Goal: Obtain resource: Download file/media

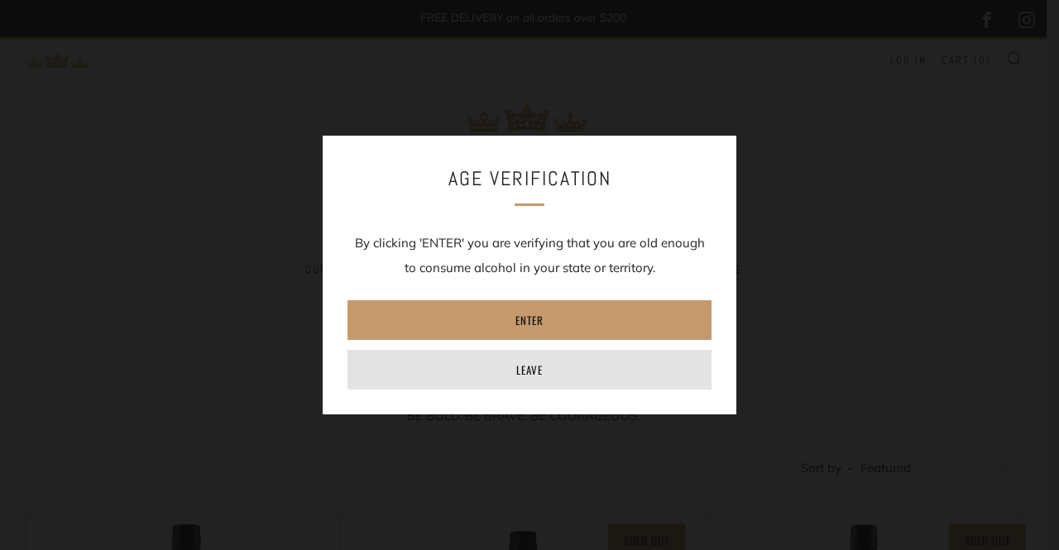
click at [530, 363] on link "Leave" at bounding box center [530, 370] width 364 height 40
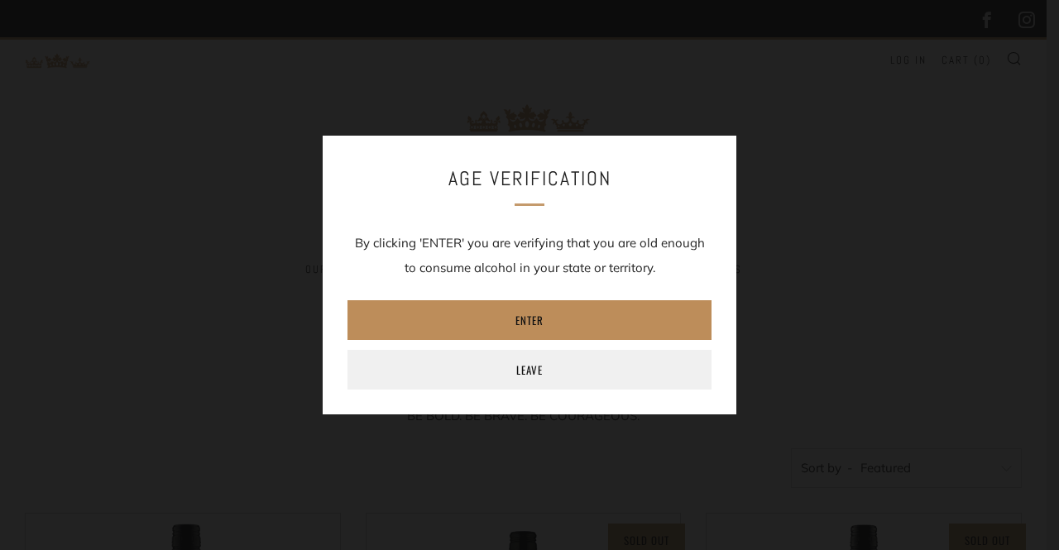
click at [516, 318] on link "Enter" at bounding box center [530, 320] width 364 height 40
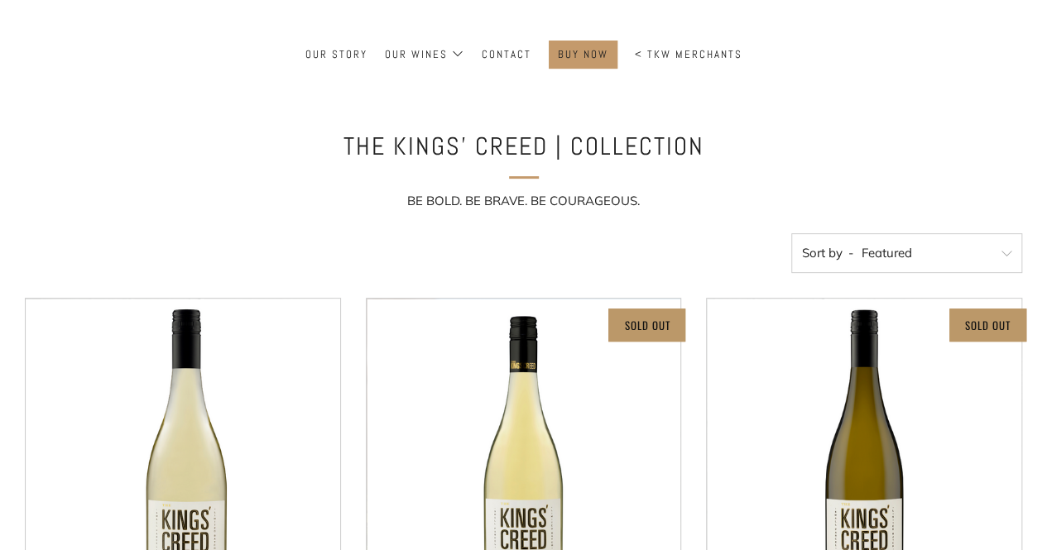
scroll to position [331, 0]
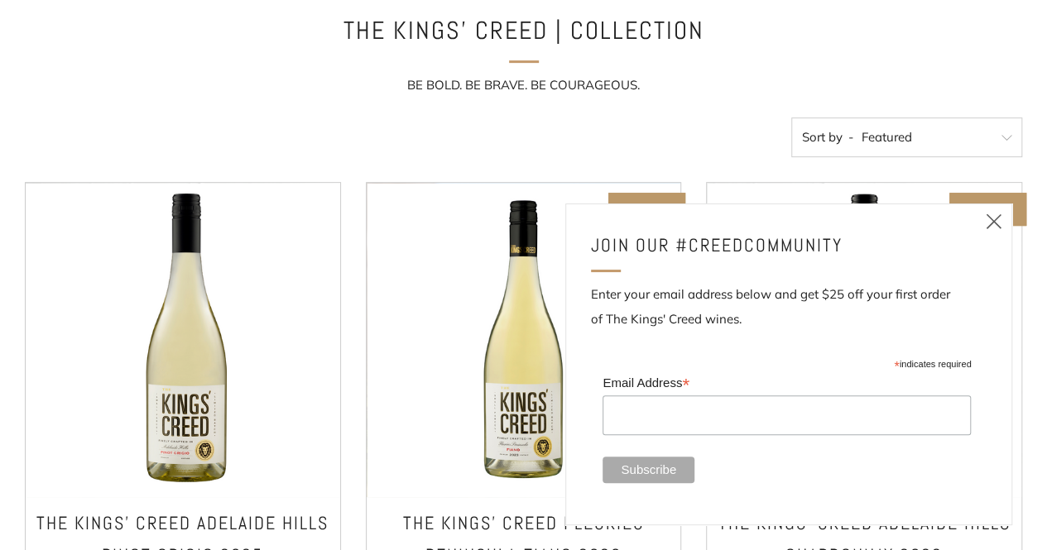
click at [991, 218] on icon at bounding box center [994, 221] width 20 height 21
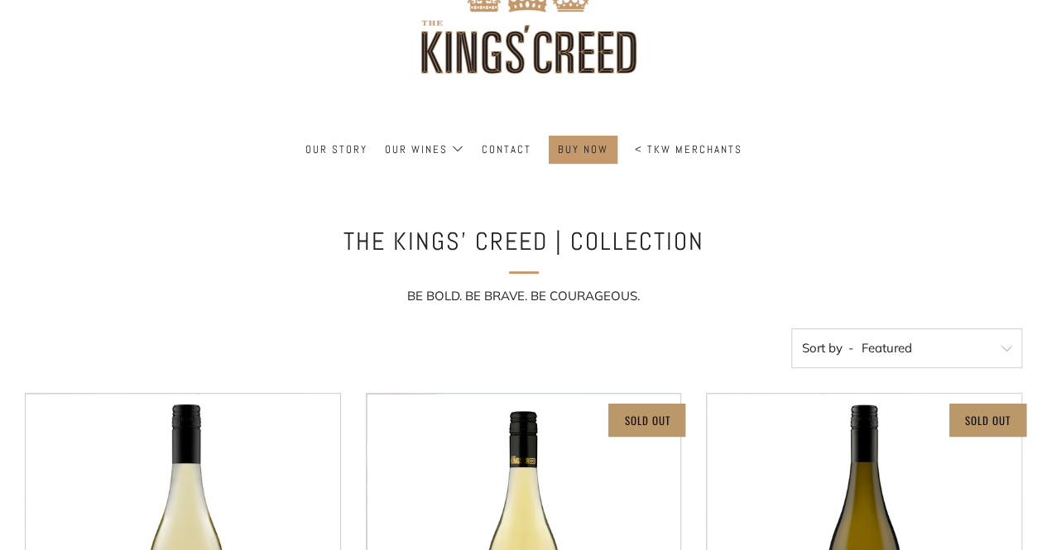
scroll to position [0, 0]
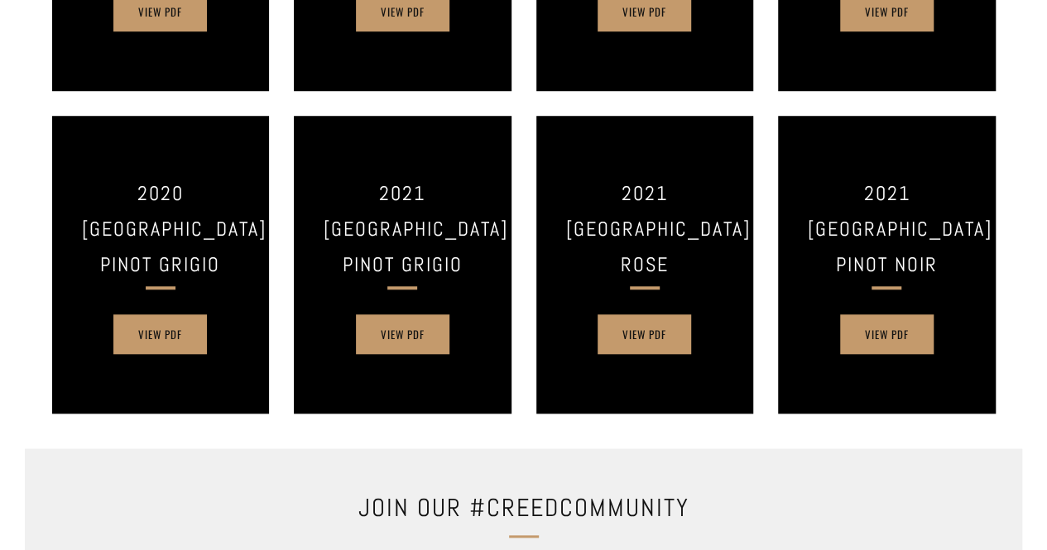
scroll to position [662, 0]
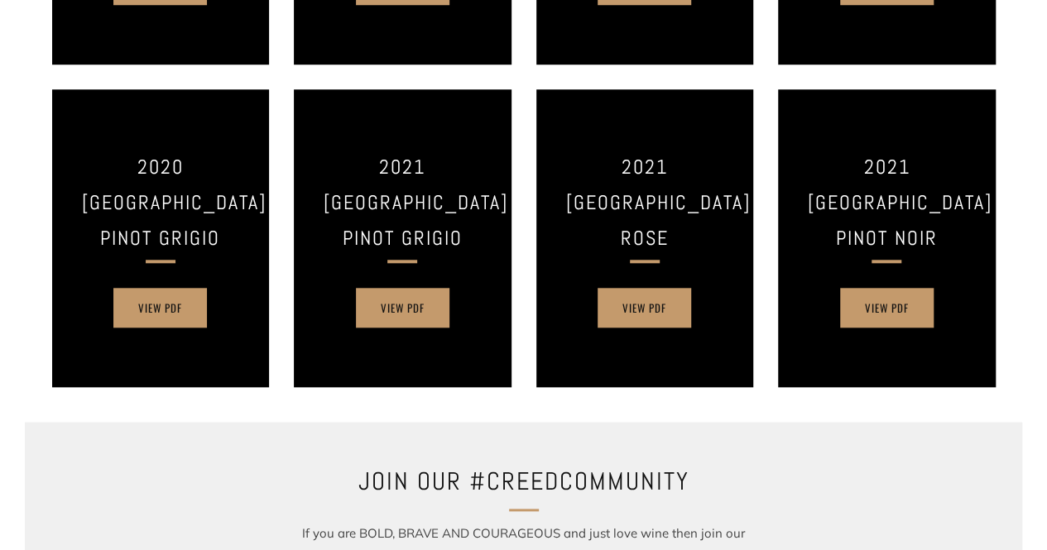
click at [653, 257] on h3 "2021 [GEOGRAPHIC_DATA] Rose" at bounding box center [645, 203] width 158 height 108
click at [642, 170] on h3 "2021 [GEOGRAPHIC_DATA] Rose" at bounding box center [645, 203] width 158 height 108
click at [641, 317] on link "View PDF" at bounding box center [645, 308] width 94 height 40
